Goal: Navigation & Orientation: Find specific page/section

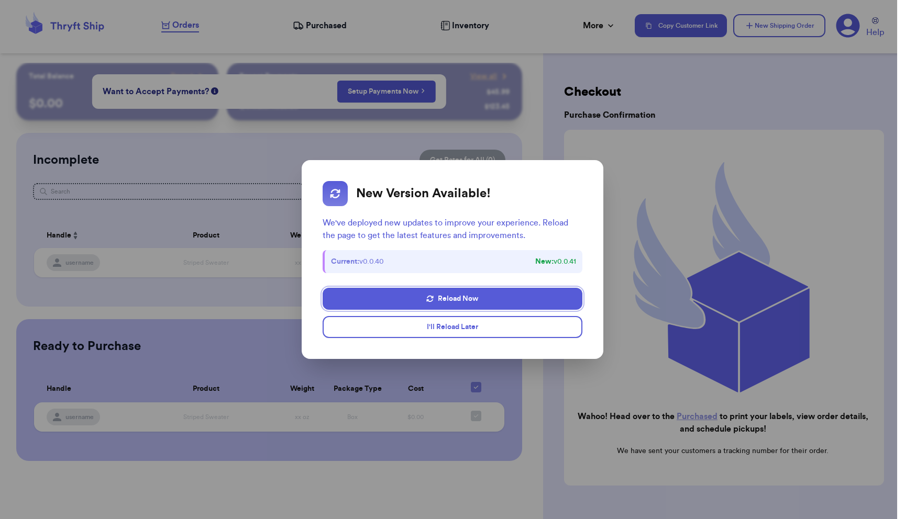
scroll to position [40, 0]
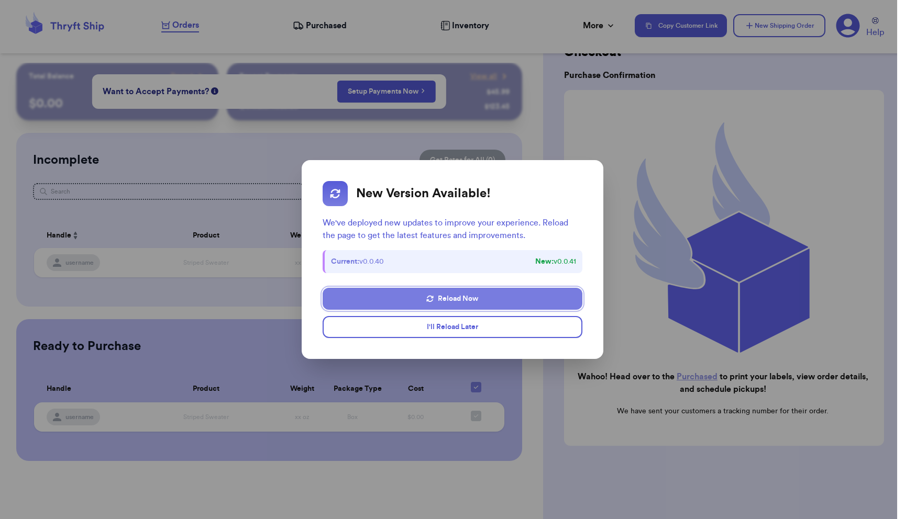
click at [476, 298] on button "Reload Now" at bounding box center [453, 299] width 260 height 22
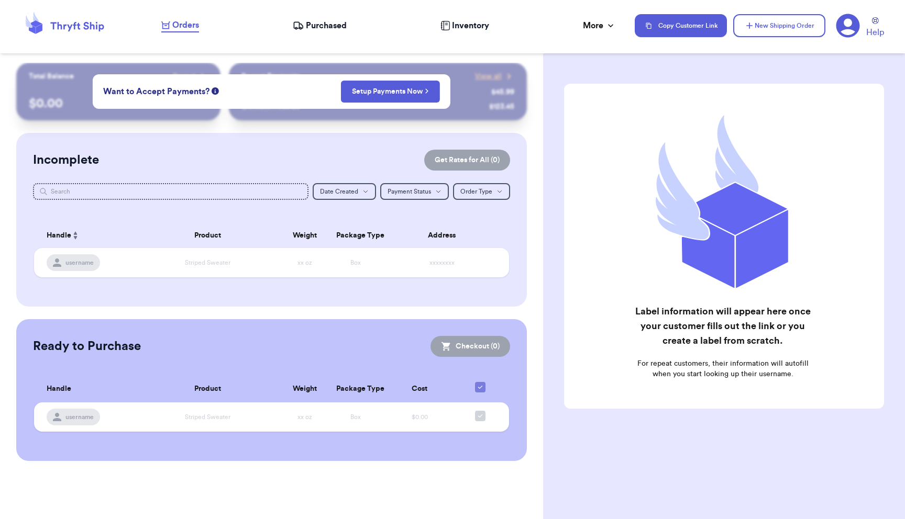
click at [325, 24] on span "Purchased" at bounding box center [326, 25] width 41 height 13
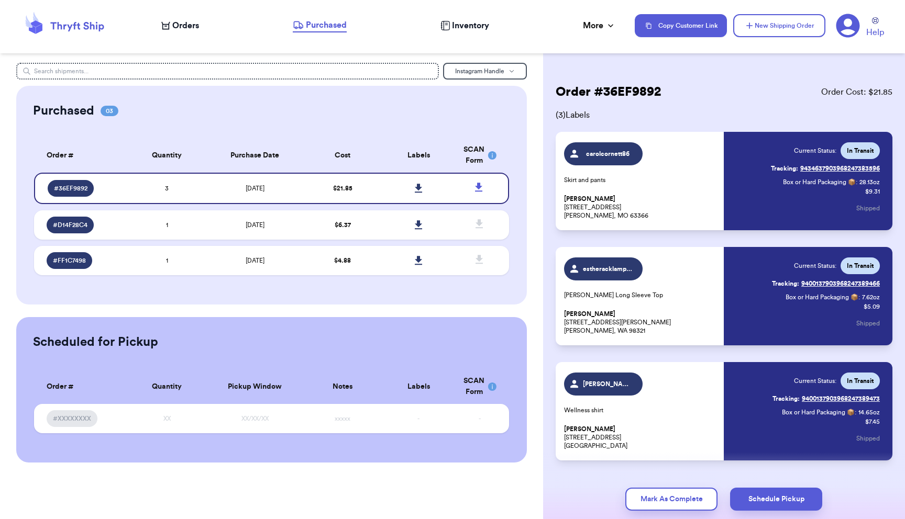
click at [823, 166] on link "Tracking: 9434637903968247383596" at bounding box center [825, 168] width 109 height 17
click at [836, 284] on link "Tracking: 9400137903968247389466" at bounding box center [826, 283] width 108 height 17
click at [818, 398] on link "Tracking: 9400137903968247389473" at bounding box center [825, 399] width 107 height 17
click at [190, 229] on td "1" at bounding box center [167, 225] width 76 height 29
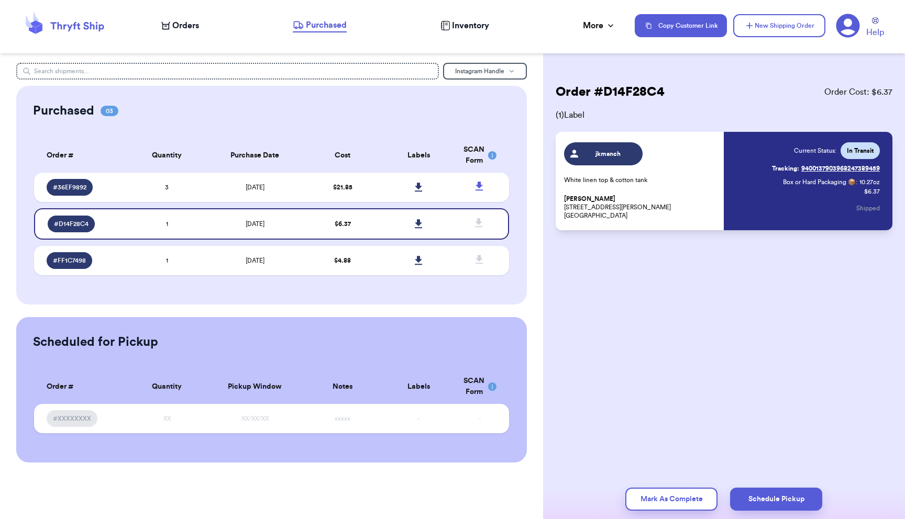
click at [818, 166] on link "Tracking: 9400137903968247389459" at bounding box center [826, 168] width 108 height 17
click at [300, 261] on td "[DATE]" at bounding box center [254, 260] width 99 height 29
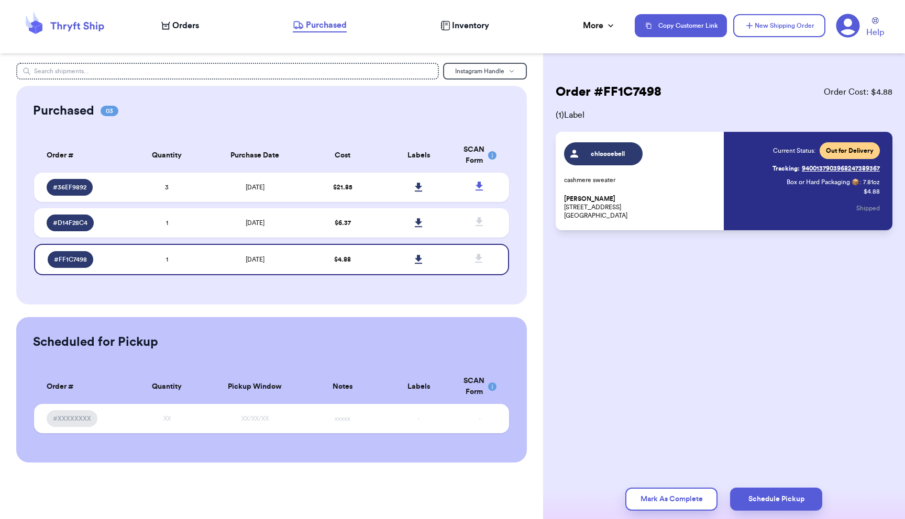
click at [833, 169] on link "Tracking: 9400137903968247389367" at bounding box center [825, 168] width 107 height 17
click at [195, 228] on td "1" at bounding box center [167, 222] width 76 height 29
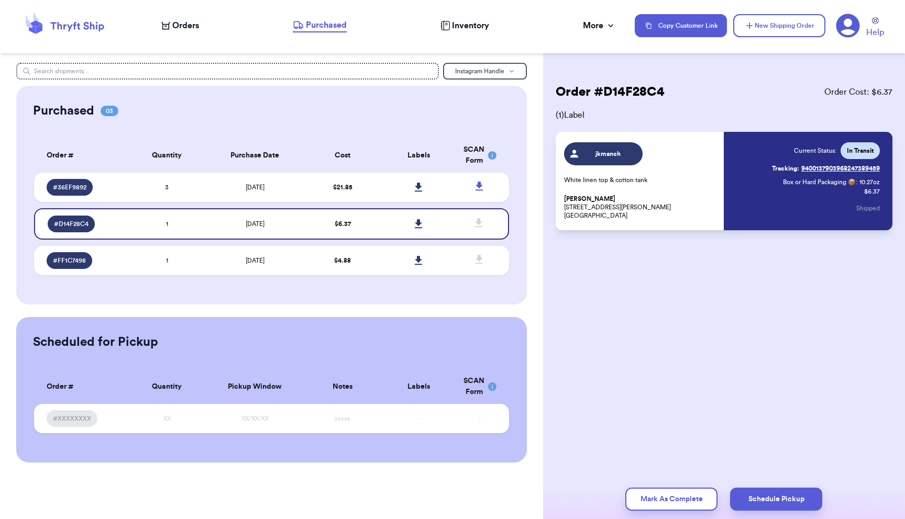
click at [188, 23] on span "Orders" at bounding box center [185, 25] width 27 height 13
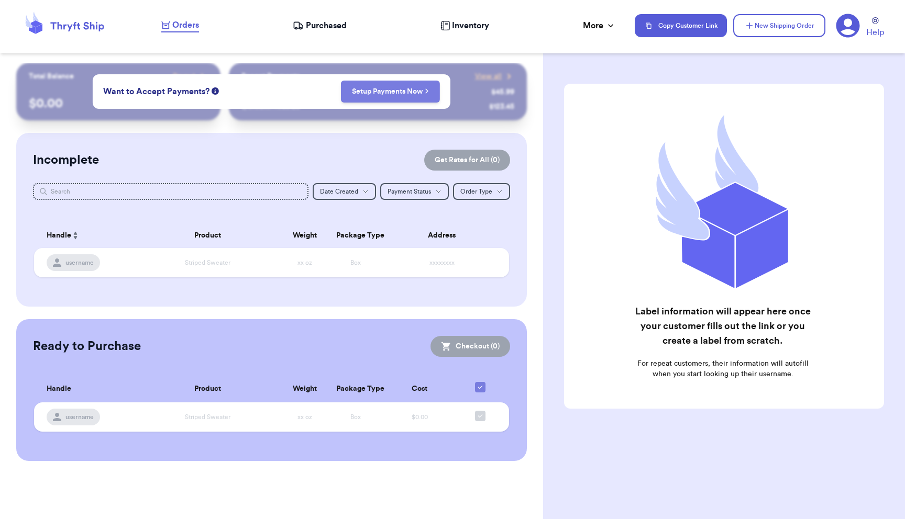
click at [398, 93] on link "Setup Payments Now" at bounding box center [390, 91] width 77 height 10
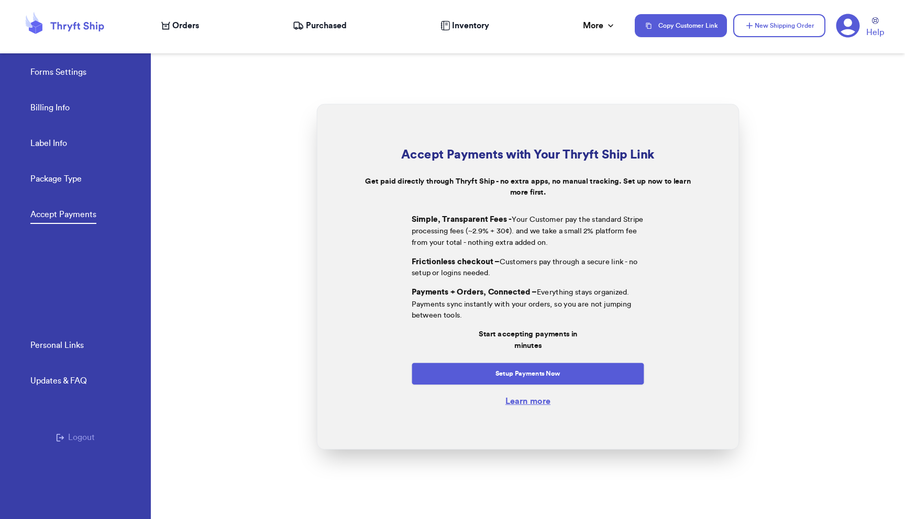
click at [538, 405] on link "Learn more" at bounding box center [527, 401] width 45 height 8
click at [190, 27] on span "Orders" at bounding box center [185, 25] width 27 height 13
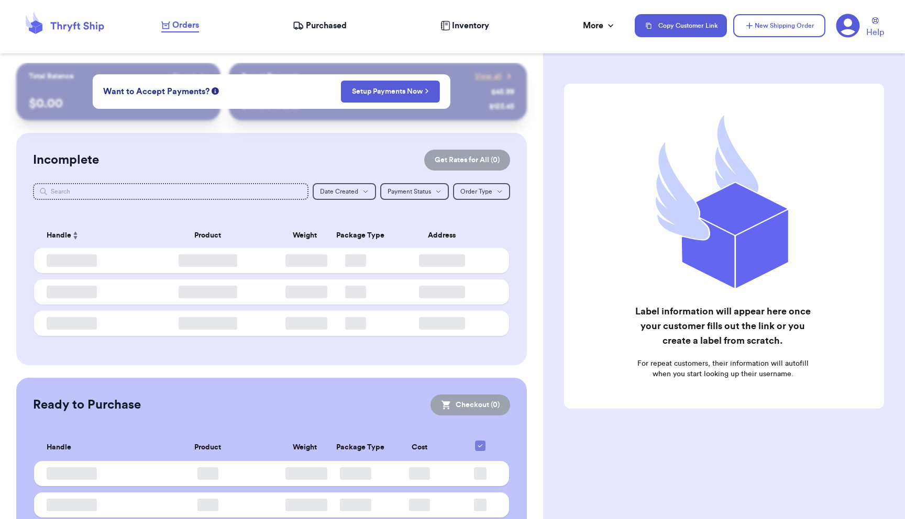
click at [468, 23] on span "Inventory" at bounding box center [470, 25] width 37 height 13
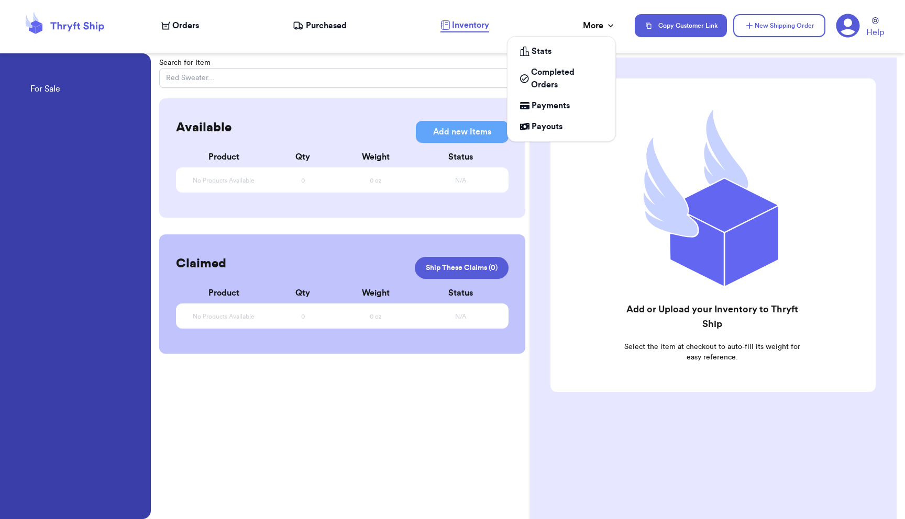
click at [595, 24] on div "More" at bounding box center [599, 25] width 33 height 13
click at [538, 75] on span "Completed Orders" at bounding box center [567, 78] width 72 height 25
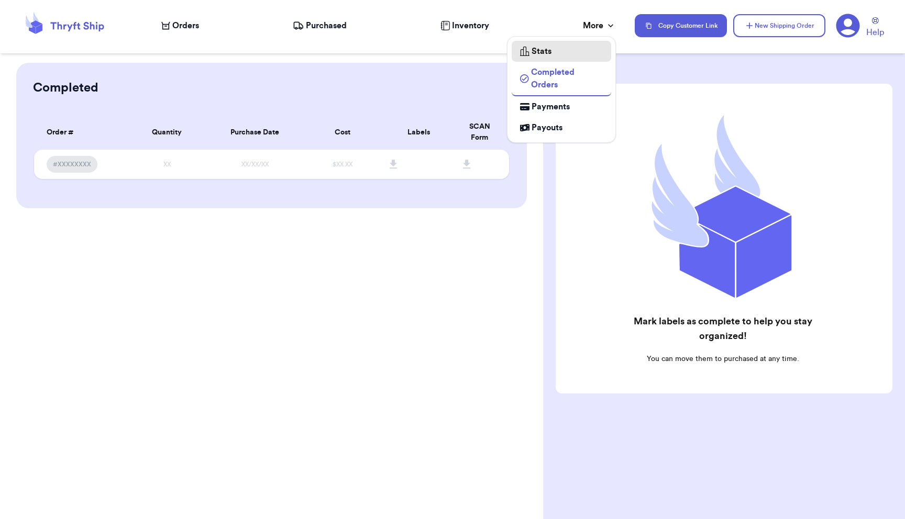
click at [549, 50] on span "Stats" at bounding box center [541, 51] width 20 height 13
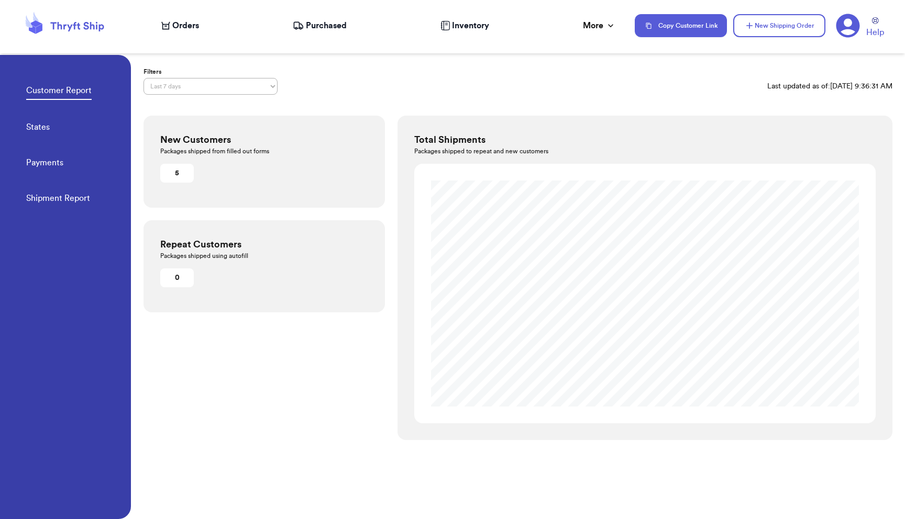
click at [41, 129] on link "States" at bounding box center [38, 128] width 24 height 15
select select "LAST_30_DAYS"
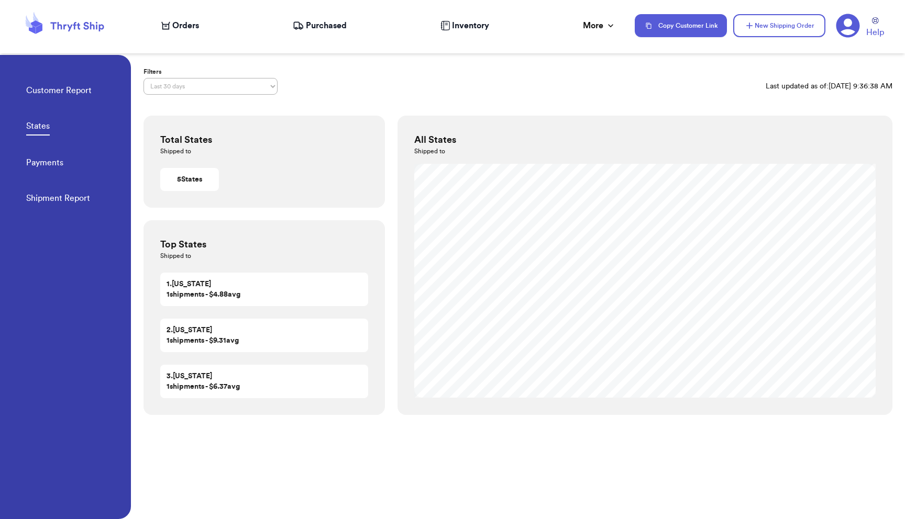
click at [71, 30] on icon at bounding box center [65, 26] width 84 height 28
